Goal: Navigation & Orientation: Find specific page/section

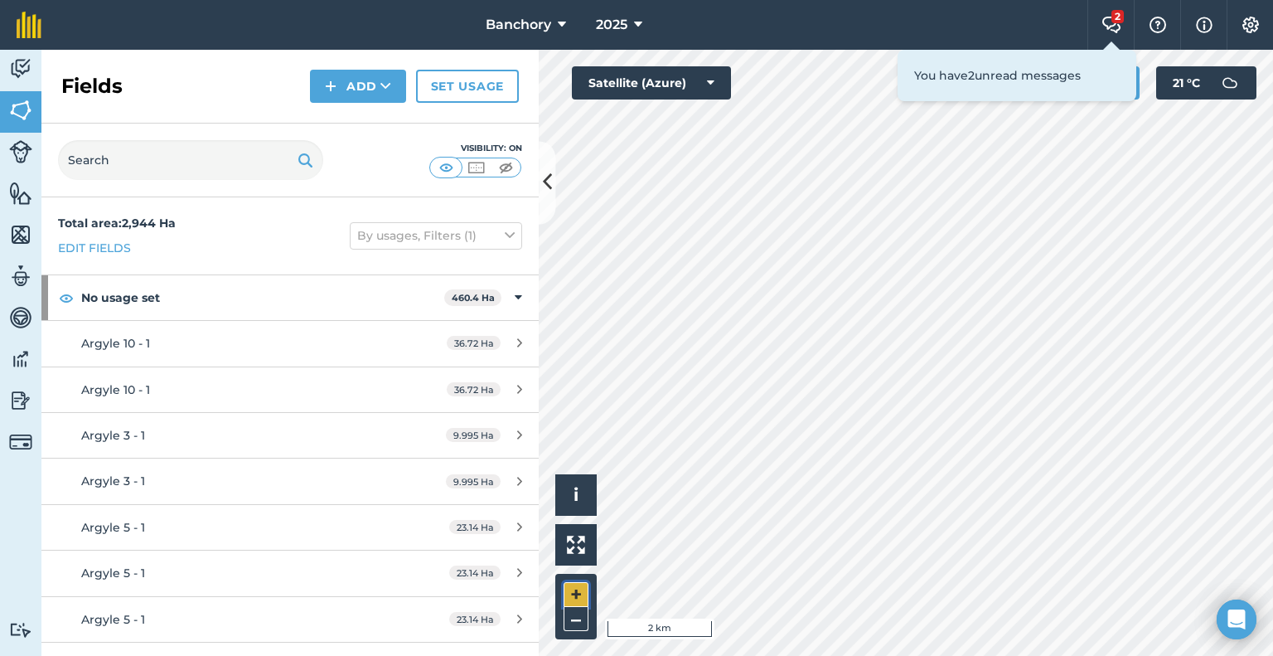
click at [582, 589] on button "+" at bounding box center [576, 594] width 25 height 25
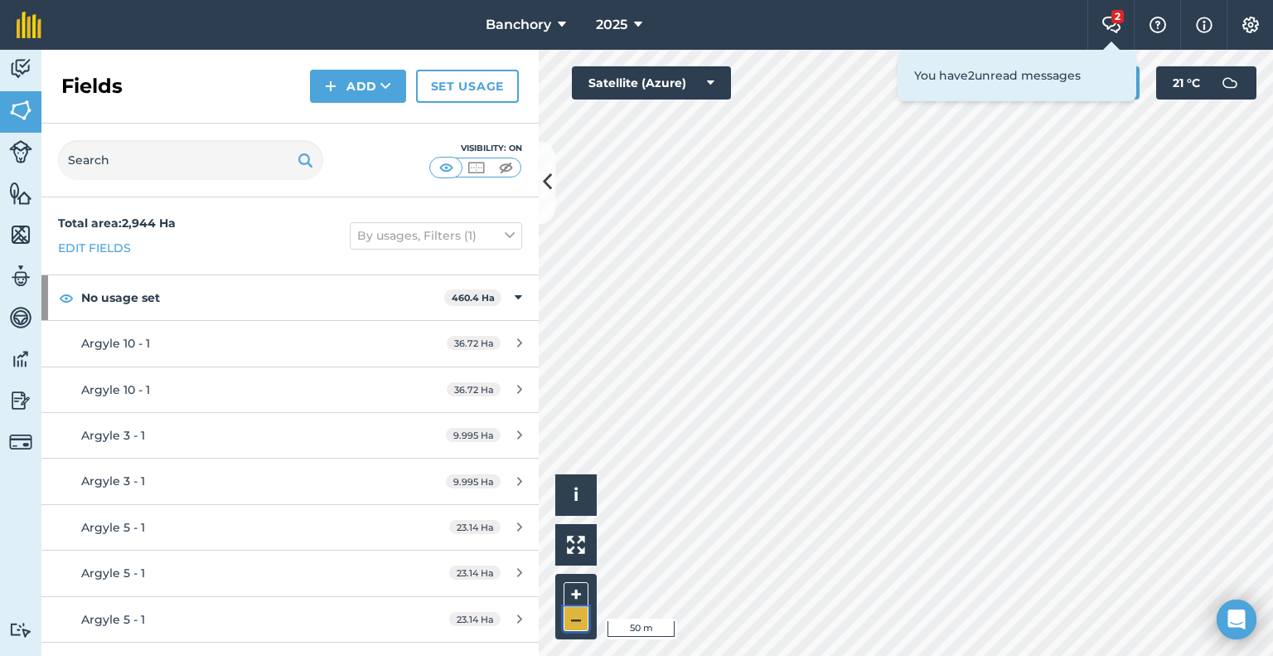
click at [574, 616] on button "–" at bounding box center [576, 619] width 25 height 24
click at [570, 616] on button "–" at bounding box center [576, 619] width 25 height 24
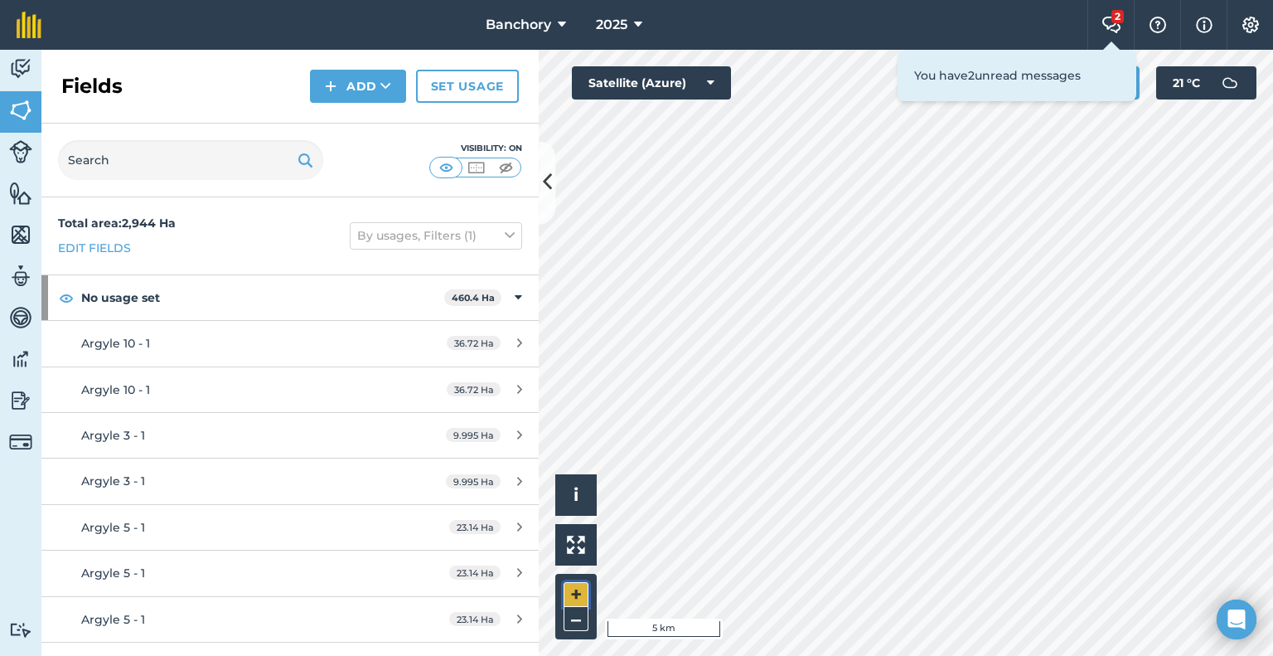
click at [577, 594] on button "+" at bounding box center [576, 594] width 25 height 25
click at [1186, 655] on html "Banchory 2025 2 Farm Chat Help Info Settings Banchory - 2025 Reproduced with th…" at bounding box center [636, 328] width 1273 height 656
click at [579, 619] on button "–" at bounding box center [576, 619] width 25 height 24
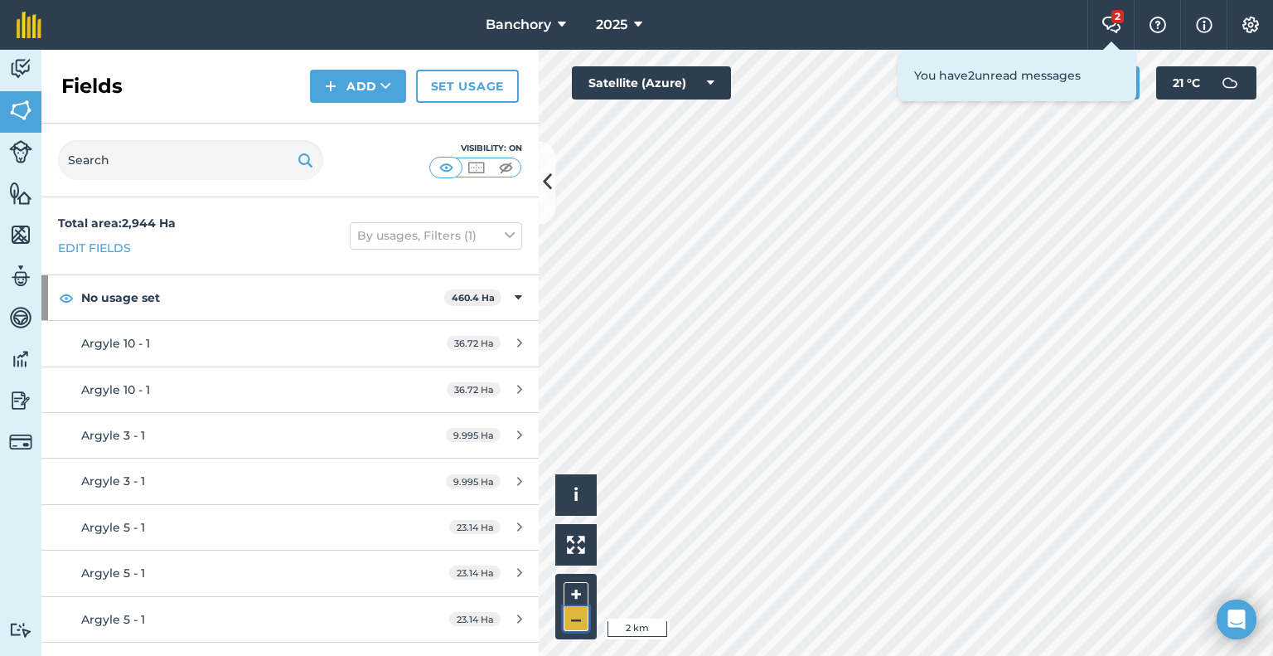
click at [579, 619] on button "–" at bounding box center [576, 619] width 25 height 24
click at [577, 596] on button "+" at bounding box center [576, 594] width 25 height 25
click at [579, 590] on button "+" at bounding box center [576, 594] width 25 height 25
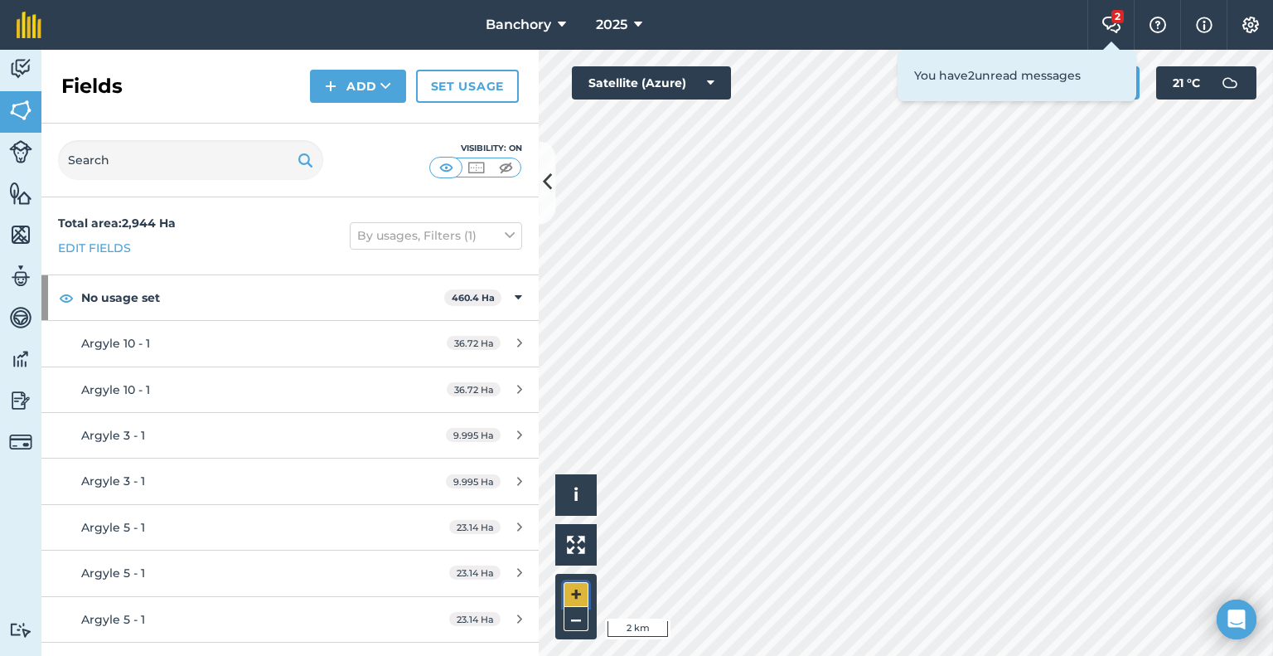
click at [579, 590] on button "+" at bounding box center [576, 594] width 25 height 25
